Goal: Task Accomplishment & Management: Use online tool/utility

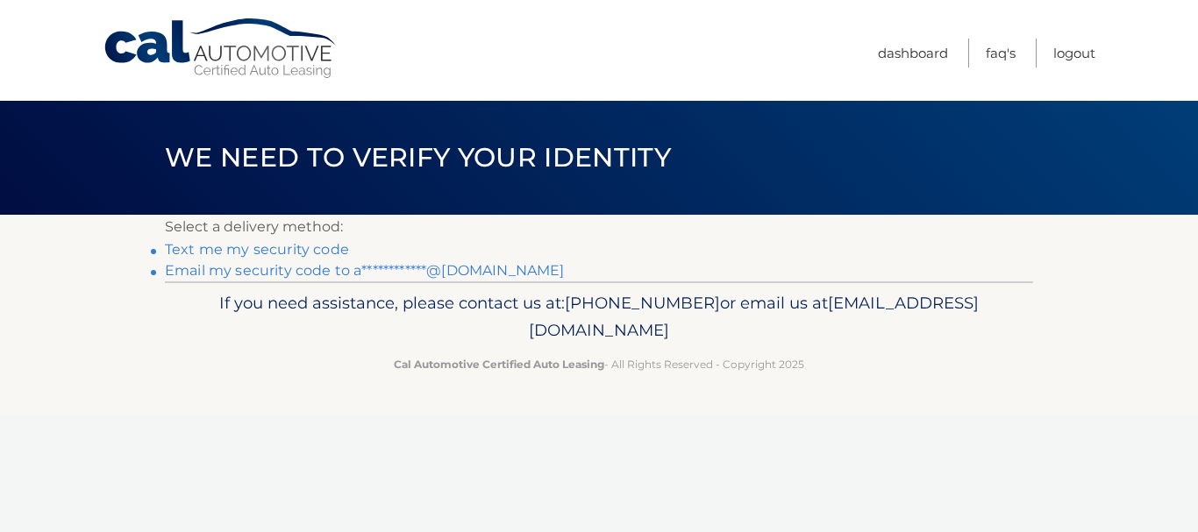
click at [453, 275] on link "**********" at bounding box center [364, 270] width 399 height 17
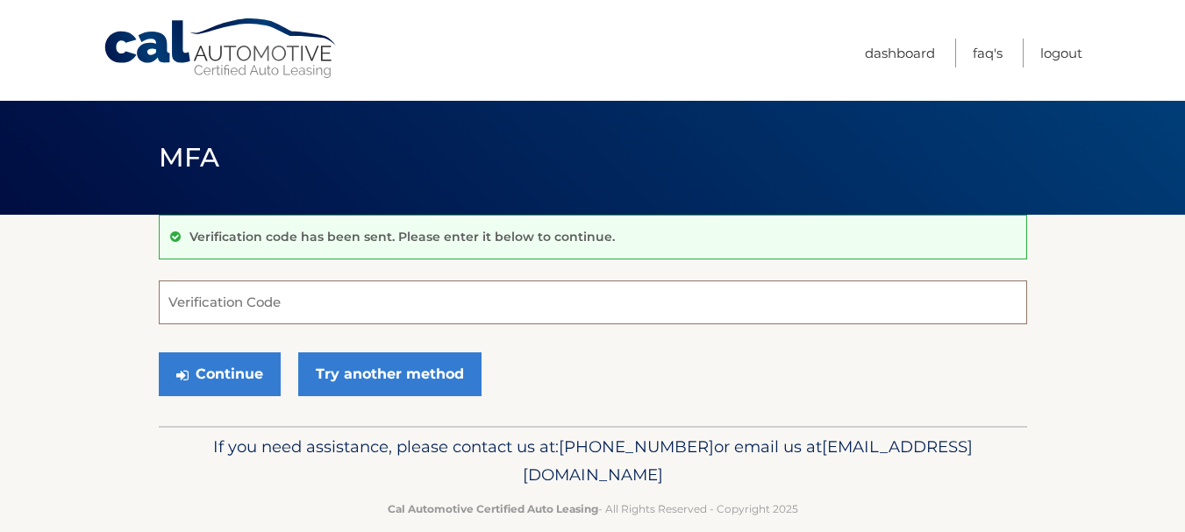
click at [231, 310] on input "Verification Code" at bounding box center [593, 303] width 868 height 44
click at [356, 295] on input "Verification Code" at bounding box center [593, 303] width 868 height 44
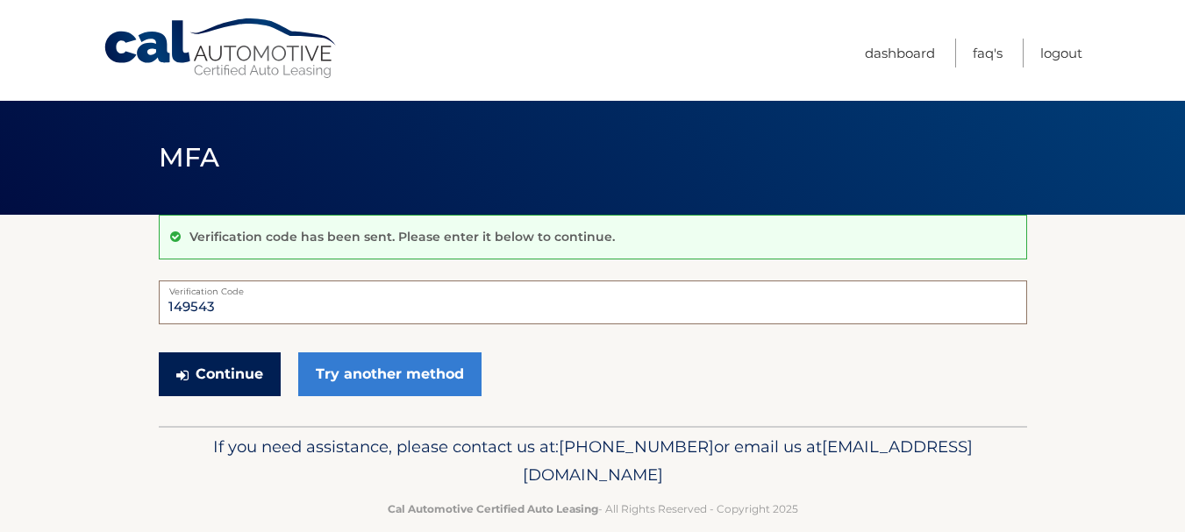
type input "149543"
click at [242, 372] on button "Continue" at bounding box center [220, 375] width 122 height 44
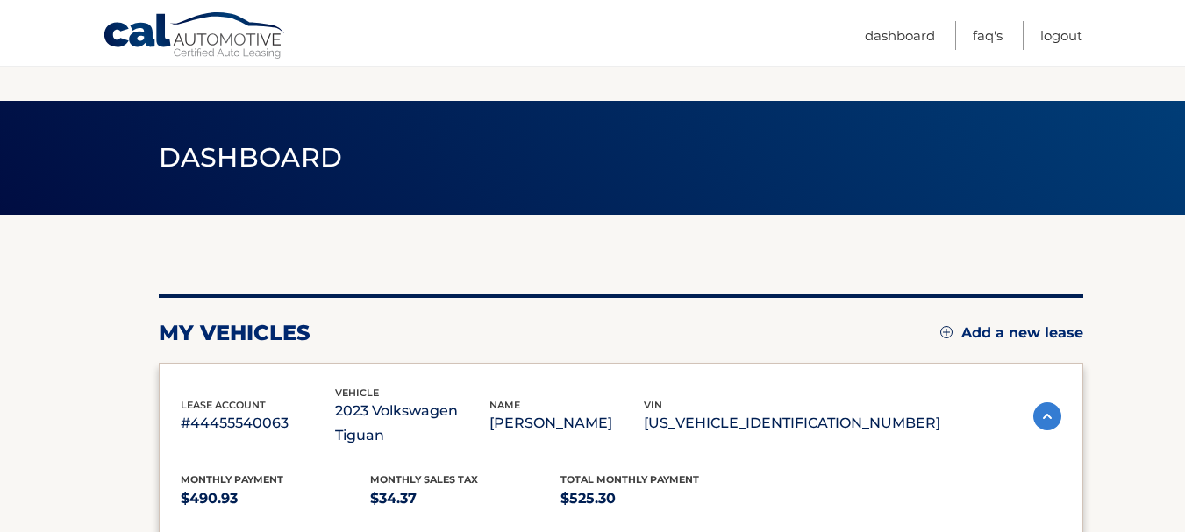
scroll to position [439, 0]
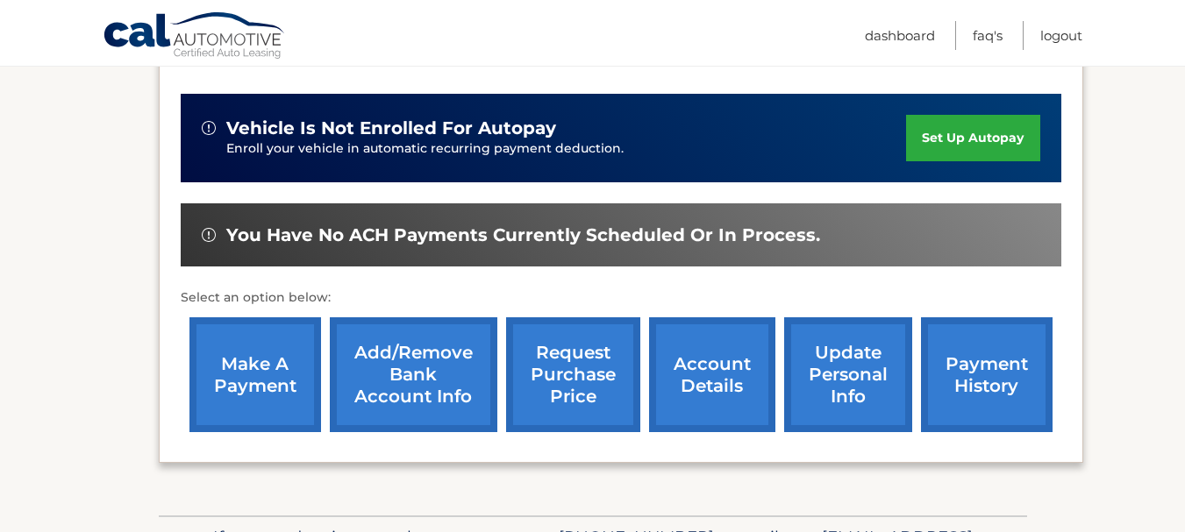
click at [265, 333] on link "make a payment" at bounding box center [255, 375] width 132 height 115
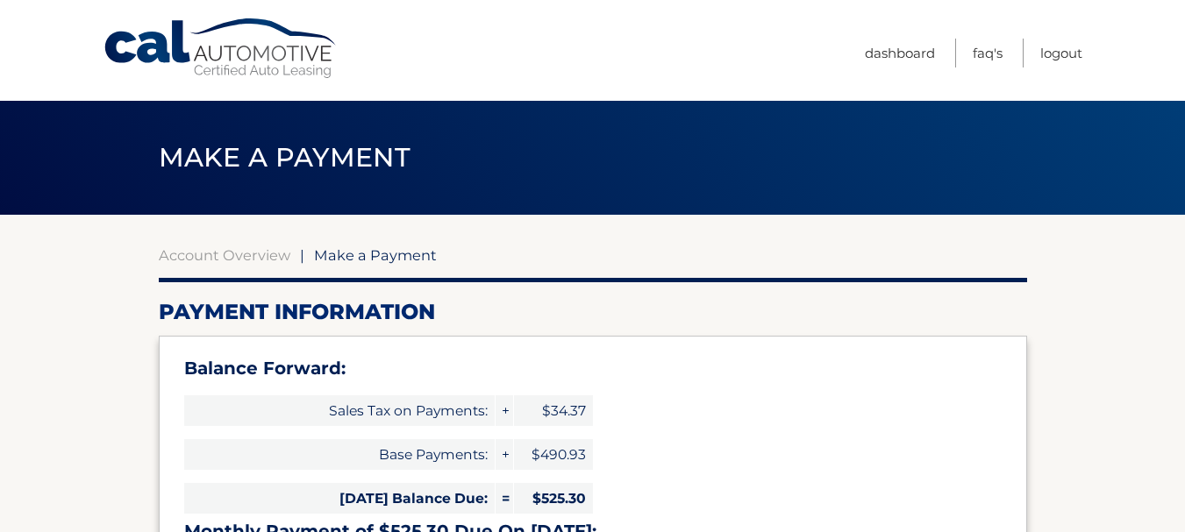
select select "NTdjMWU4NWMtZWIxNS00NWRlLWI0ZjktMGU0YWI2N2NjZmZl"
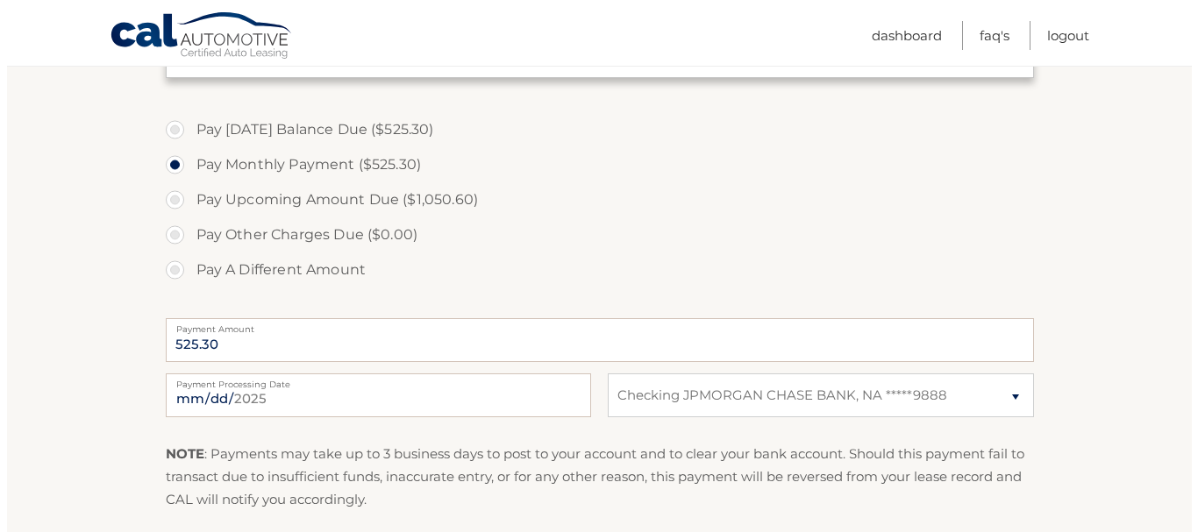
scroll to position [839, 0]
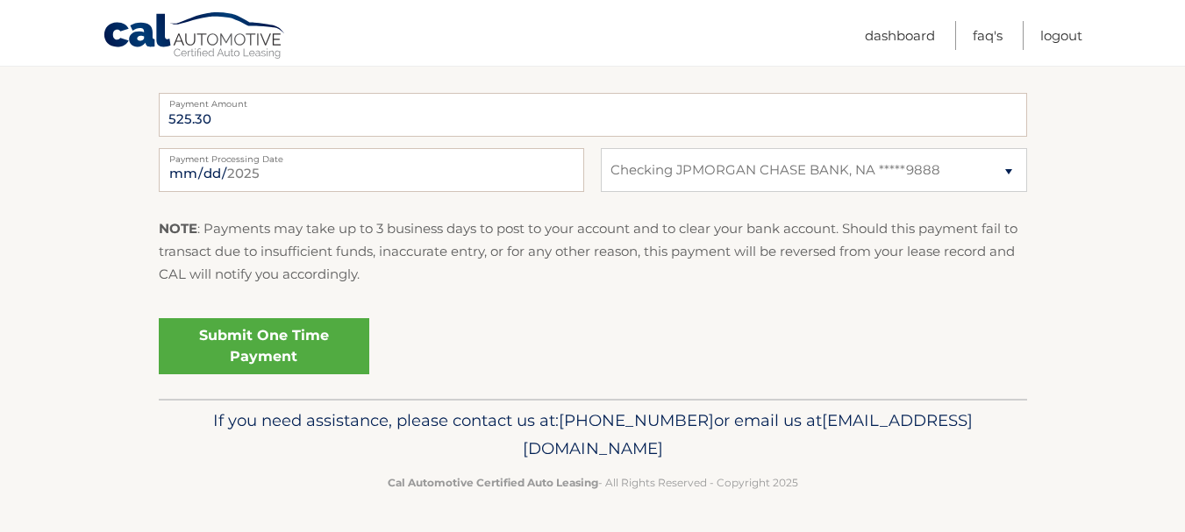
click at [289, 346] on link "Submit One Time Payment" at bounding box center [264, 346] width 211 height 56
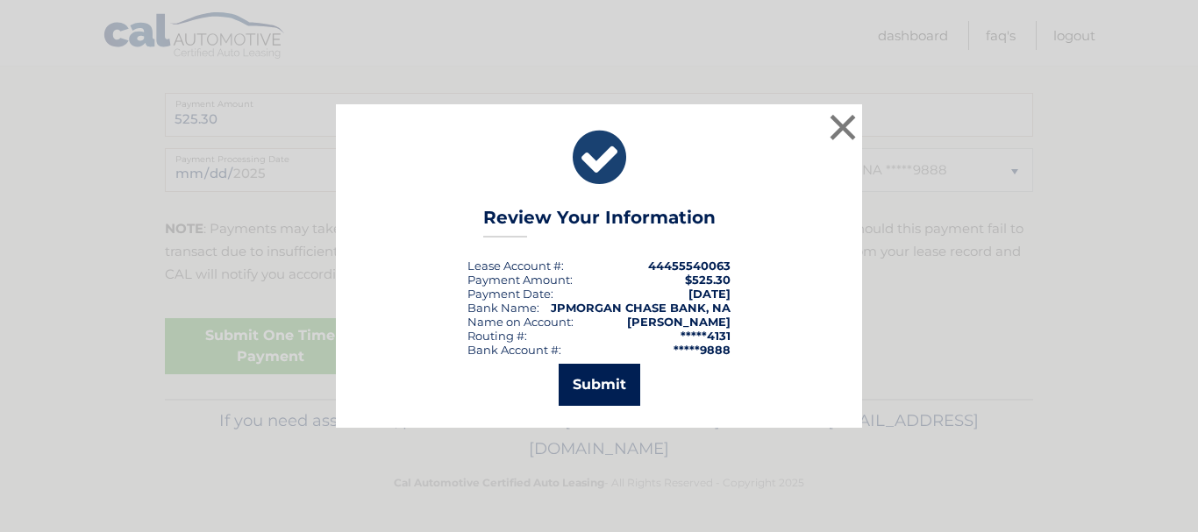
click at [582, 389] on button "Submit" at bounding box center [600, 385] width 82 height 42
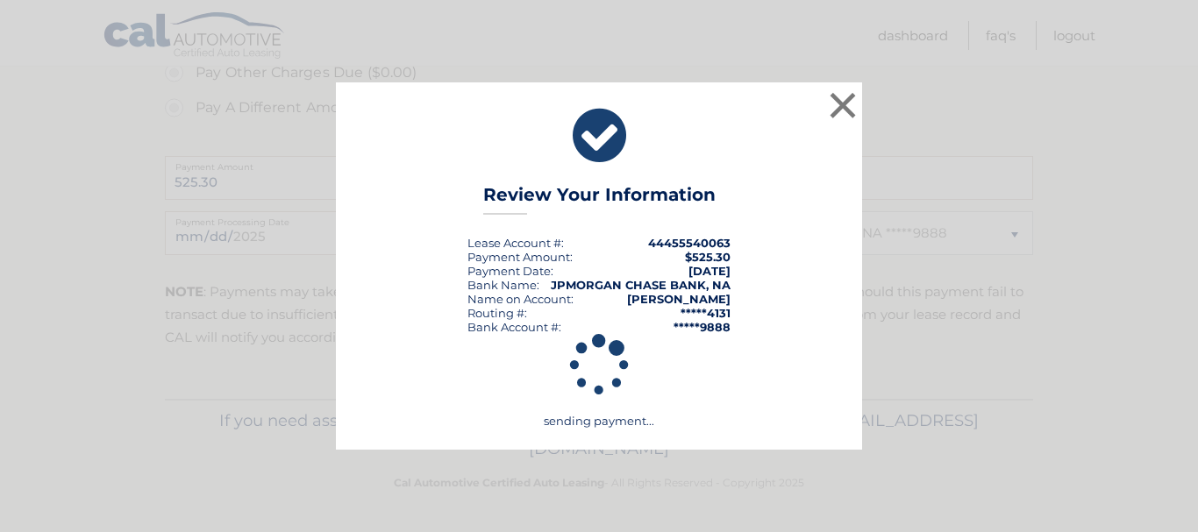
scroll to position [776, 0]
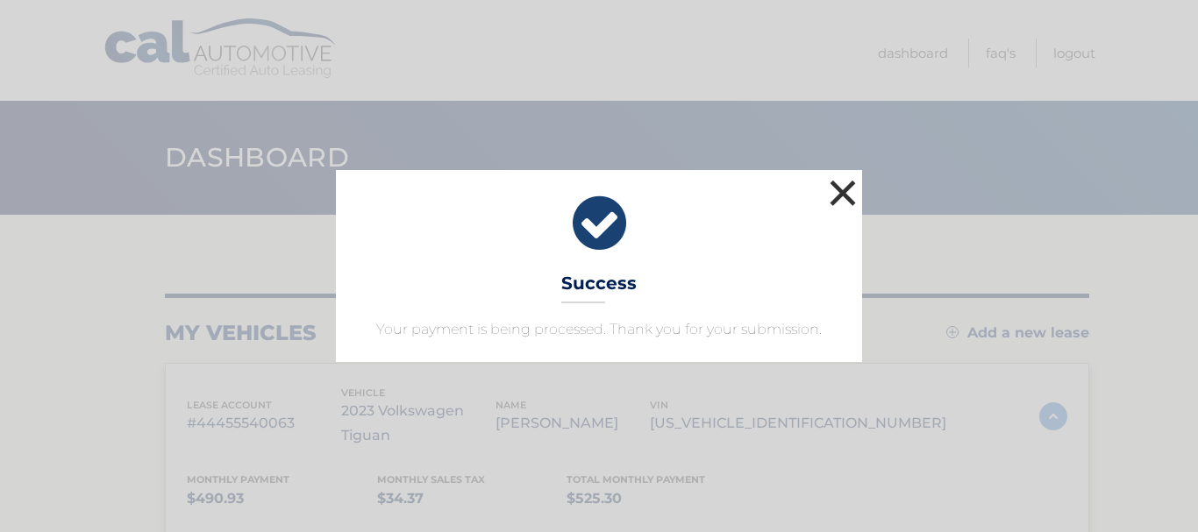
click at [844, 194] on button "×" at bounding box center [842, 192] width 35 height 35
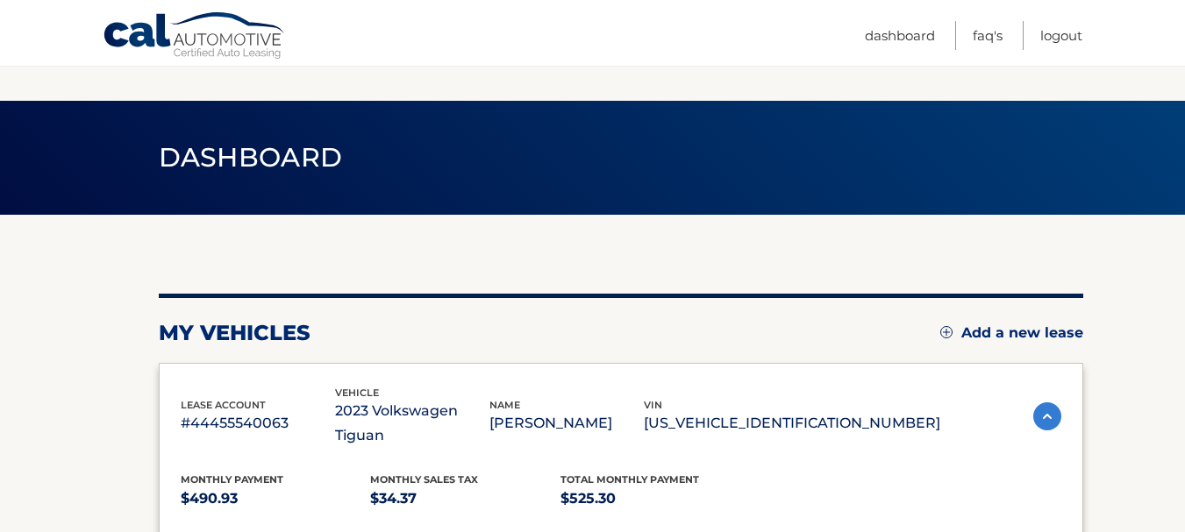
scroll to position [564, 0]
